Goal: Task Accomplishment & Management: Manage account settings

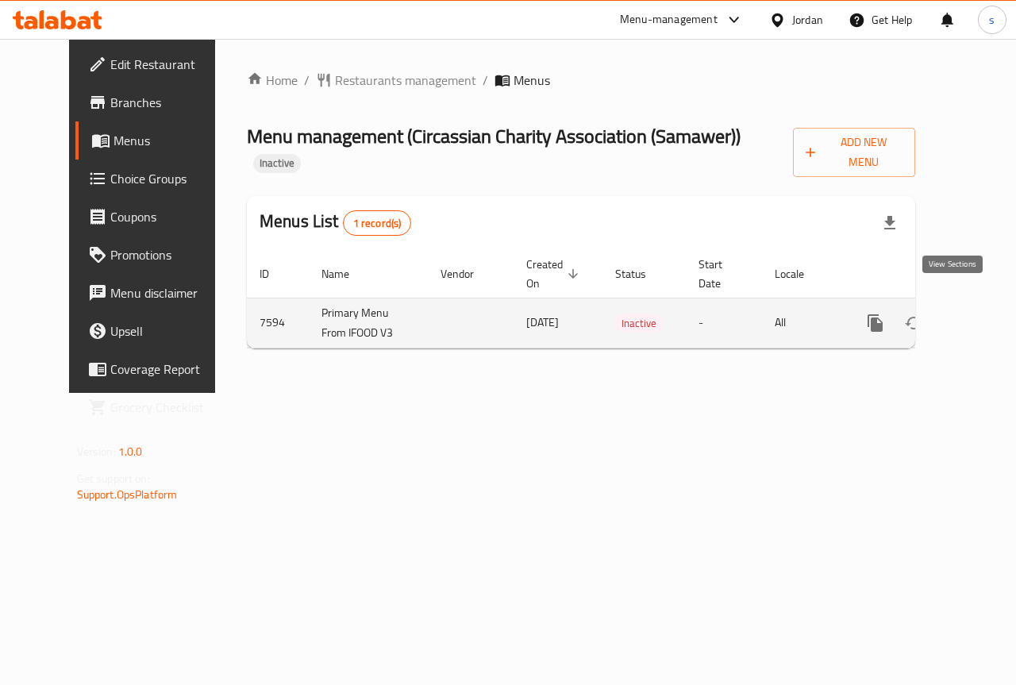
click at [980, 313] on icon "enhanced table" at bounding box center [989, 322] width 19 height 19
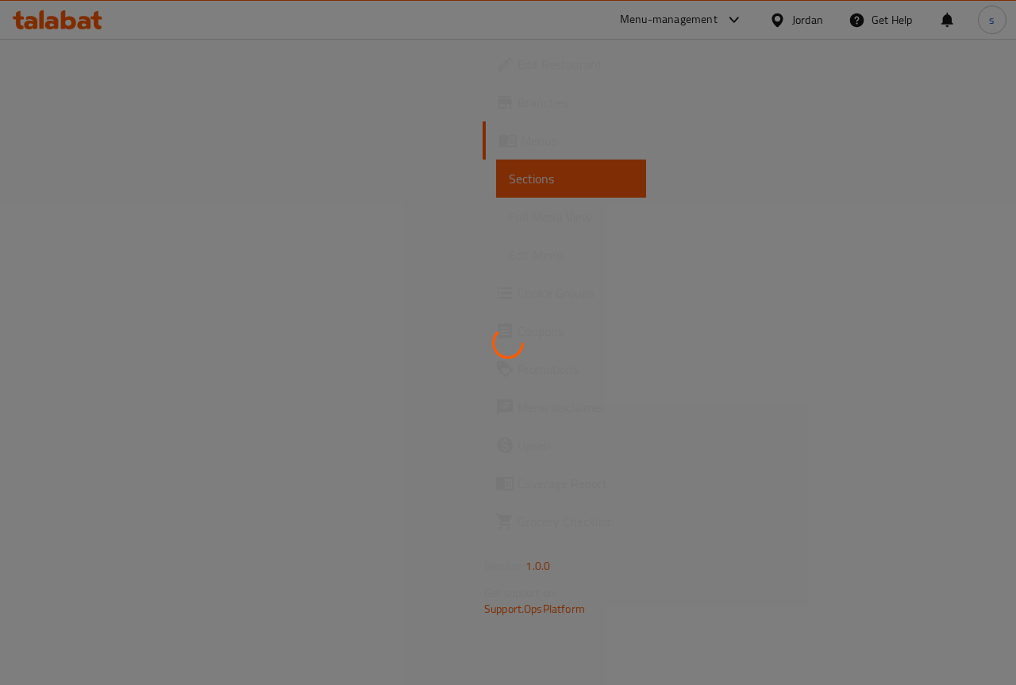
click at [61, 221] on div at bounding box center [508, 342] width 1016 height 685
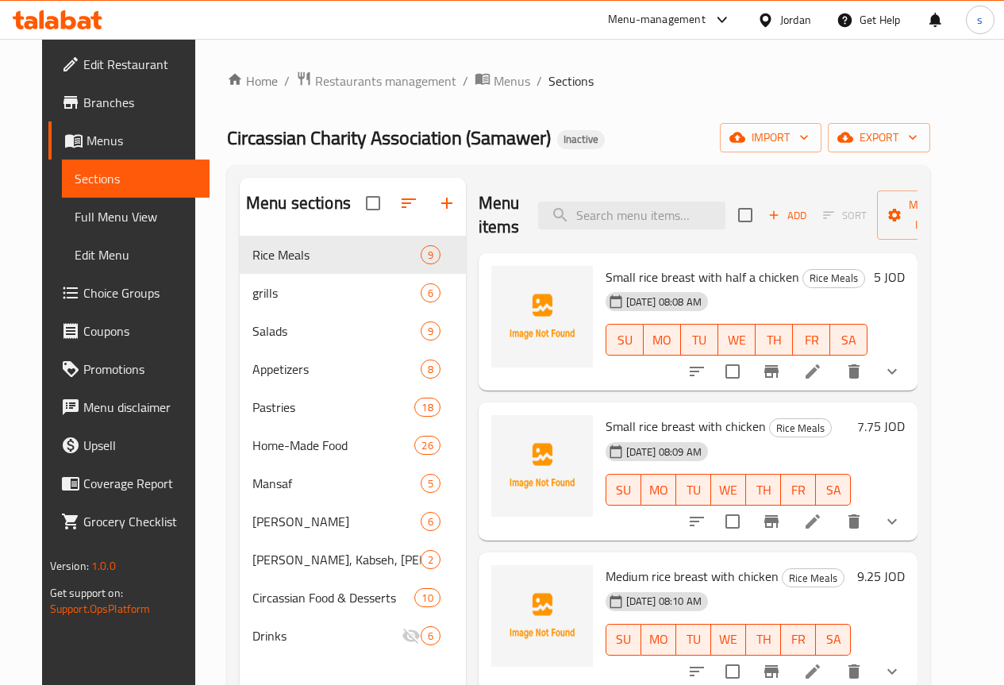
click at [75, 221] on span "Full Menu View" at bounding box center [136, 216] width 122 height 19
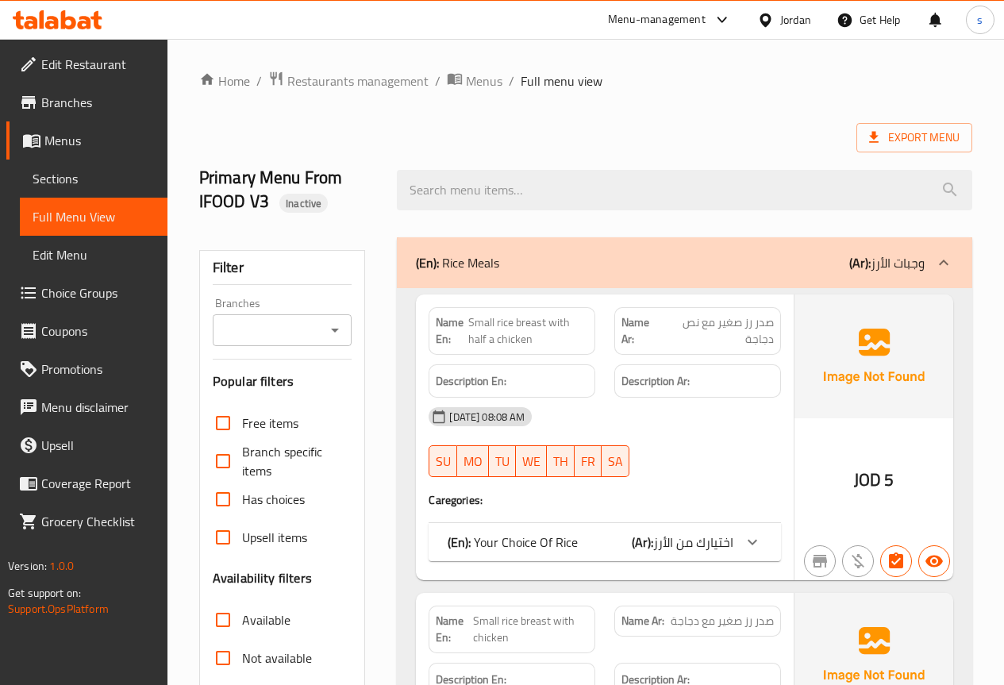
scroll to position [397, 0]
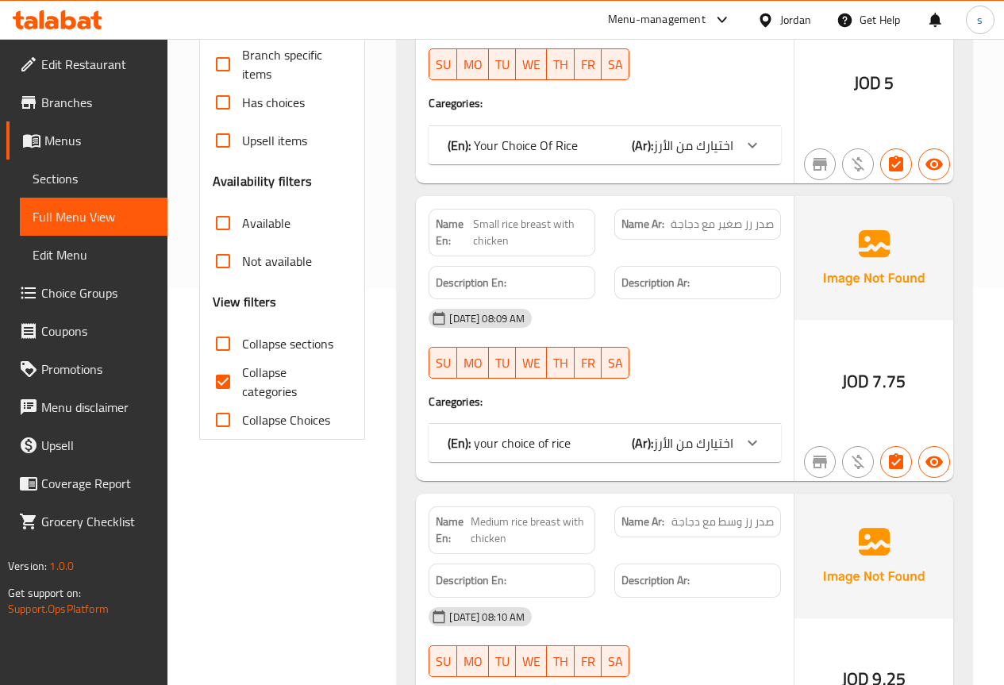
click at [90, 174] on span "Sections" at bounding box center [94, 178] width 122 height 19
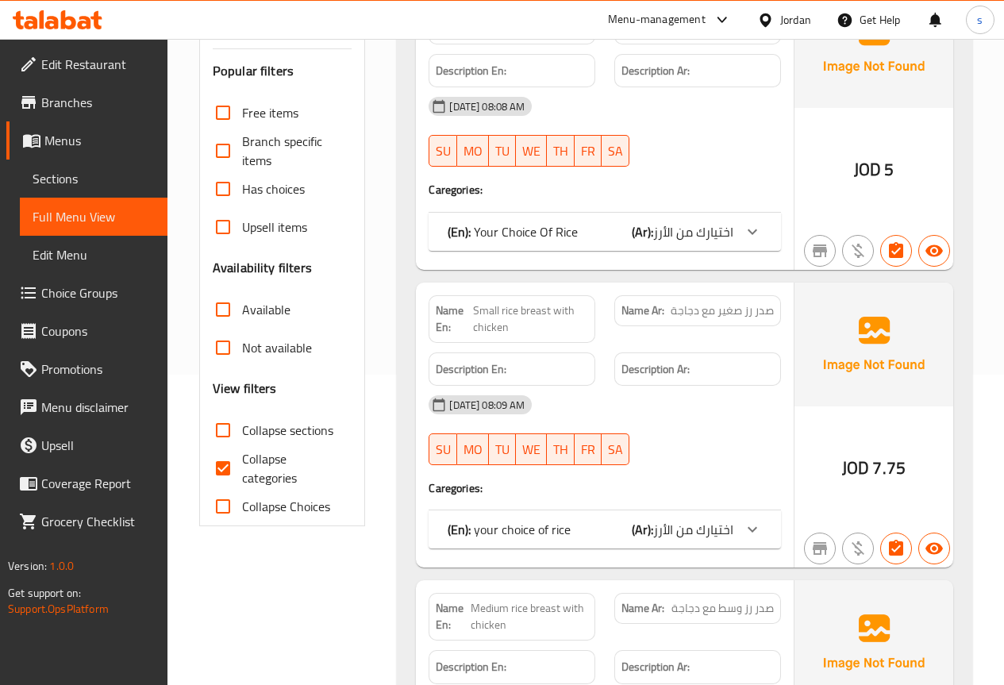
scroll to position [317, 0]
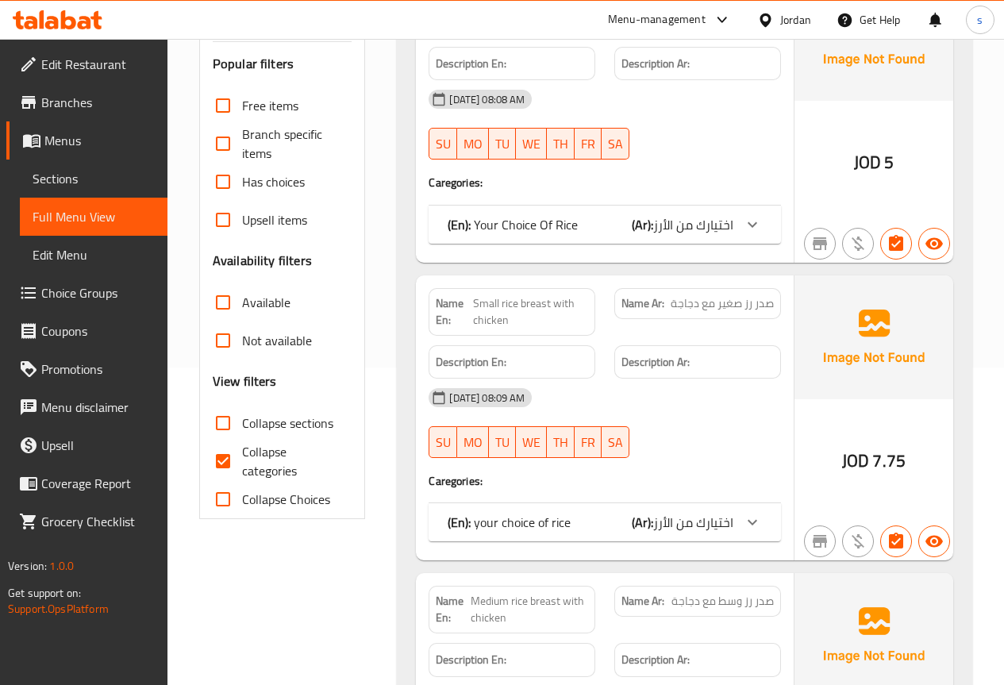
click at [219, 465] on input "Collapse categories" at bounding box center [223, 461] width 38 height 38
checkbox input "false"
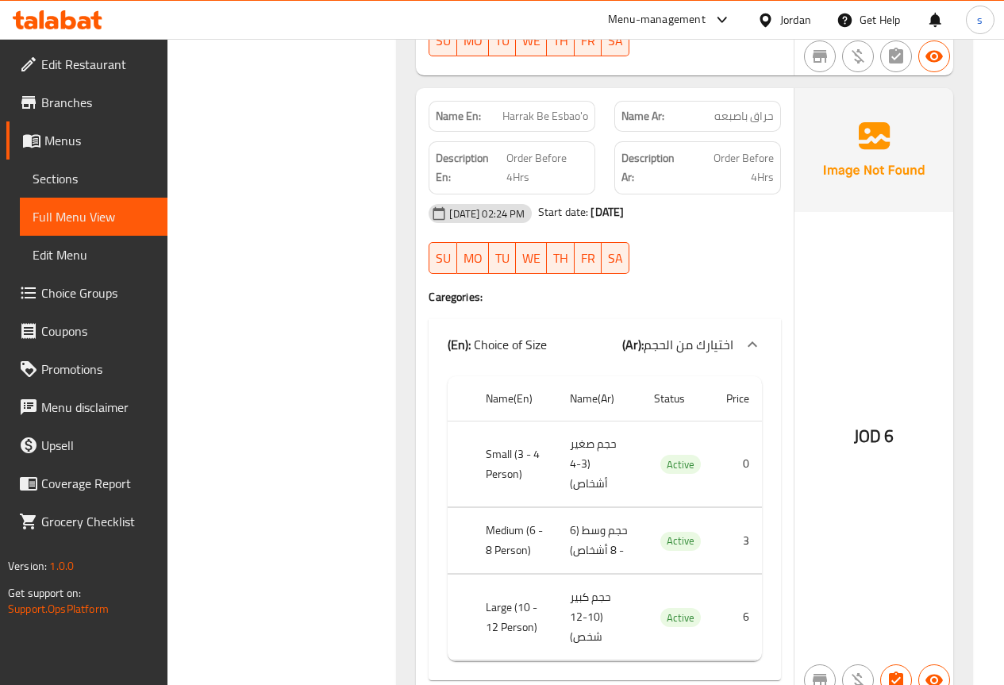
scroll to position [0, 0]
